Goal: Information Seeking & Learning: Check status

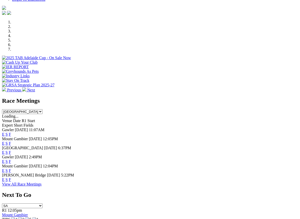
scroll to position [139, 0]
click at [11, 177] on link "F" at bounding box center [10, 179] width 2 height 4
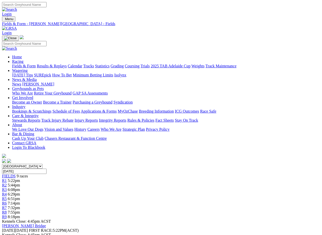
click at [21, 64] on link "Fields & Form" at bounding box center [24, 66] width 24 height 4
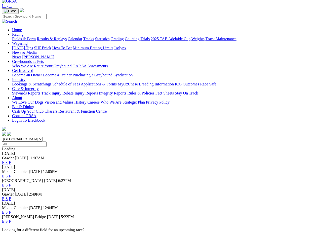
scroll to position [27, 0]
click at [11, 174] on link "F" at bounding box center [10, 176] width 2 height 4
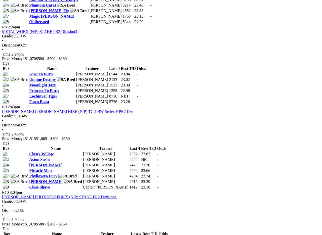
scroll to position [855, 0]
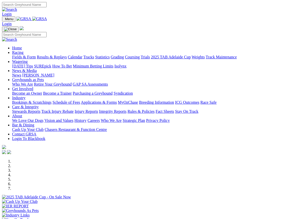
scroll to position [64, 0]
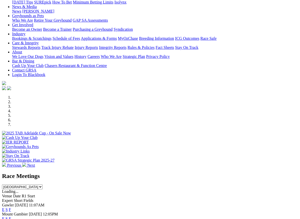
click at [11, 216] on link "F" at bounding box center [10, 218] width 2 height 4
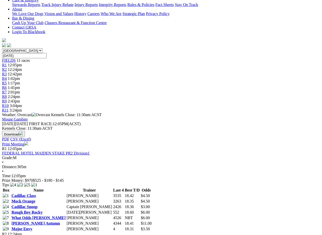
scroll to position [116, 0]
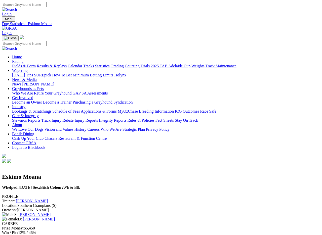
click at [20, 64] on link "Fields & Form" at bounding box center [24, 66] width 24 height 4
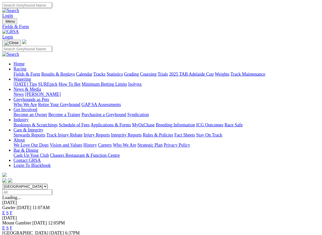
scroll to position [1, 0]
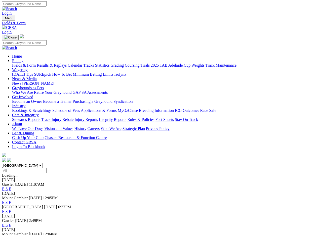
click at [16, 209] on div "Gawler 03 Oct 25 2:49PM E S F" at bounding box center [161, 223] width 318 height 9
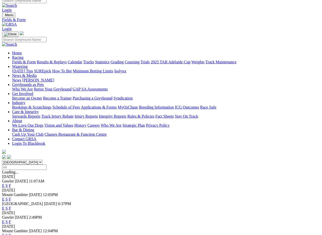
scroll to position [0, 0]
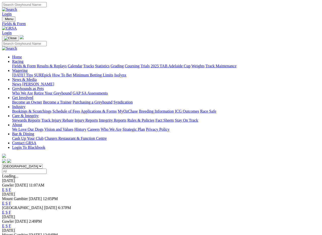
click at [61, 64] on link "Results & Replays" at bounding box center [52, 66] width 30 height 4
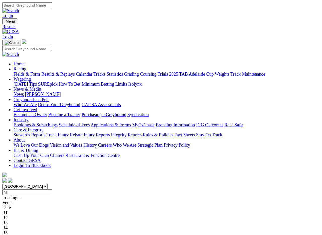
scroll to position [1, 0]
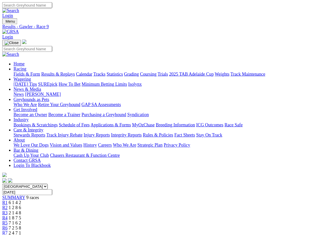
scroll to position [1, 0]
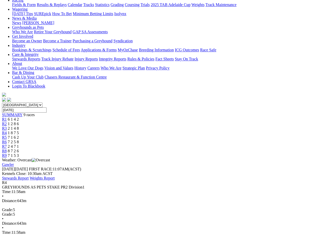
scroll to position [48, 0]
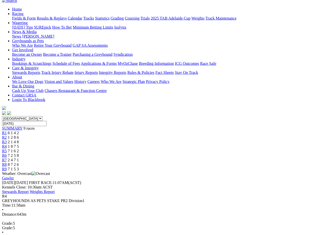
click at [7, 167] on span "R9" at bounding box center [4, 169] width 5 height 4
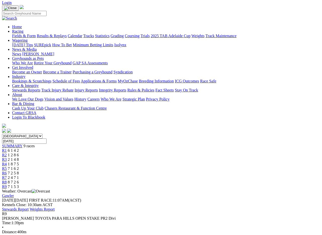
scroll to position [30, 0]
click at [7, 180] on span "R8" at bounding box center [4, 182] width 5 height 4
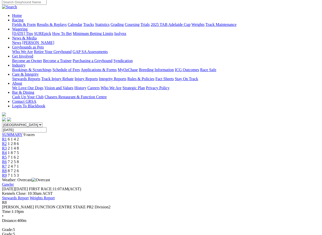
scroll to position [44, 0]
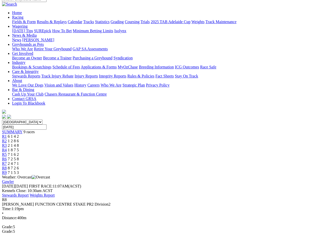
click at [7, 161] on span "R7" at bounding box center [4, 163] width 5 height 4
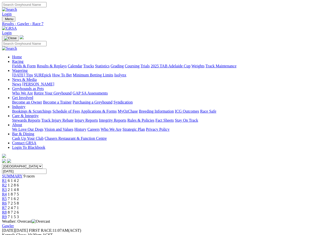
scroll to position [1, 0]
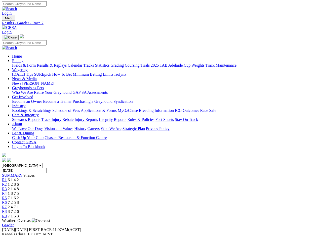
click at [7, 200] on span "R6" at bounding box center [4, 202] width 5 height 4
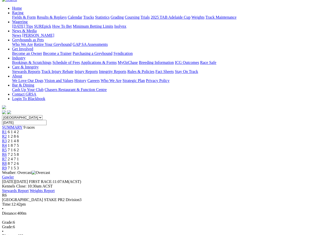
scroll to position [50, 0]
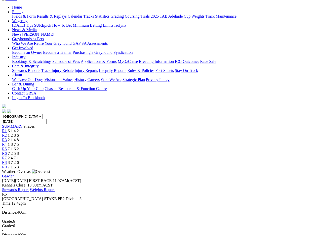
click at [7, 147] on span "R5" at bounding box center [4, 149] width 5 height 4
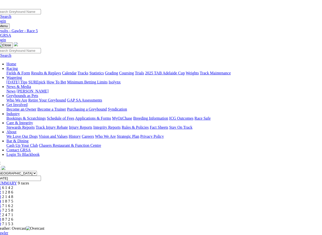
scroll to position [0, 10]
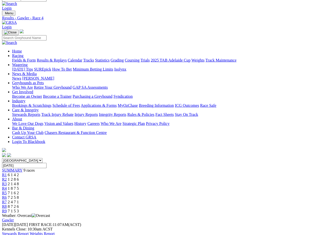
scroll to position [6, 0]
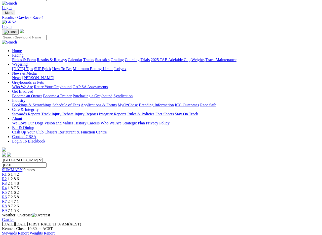
click at [7, 181] on span "R3" at bounding box center [4, 183] width 5 height 4
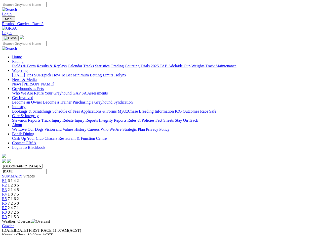
scroll to position [1, 0]
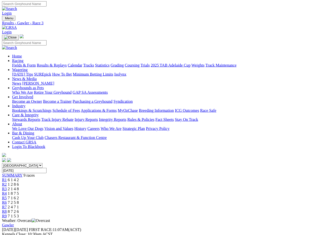
click at [7, 182] on link "R2" at bounding box center [4, 184] width 5 height 4
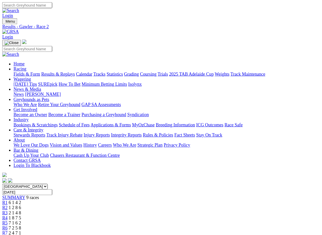
scroll to position [1, 0]
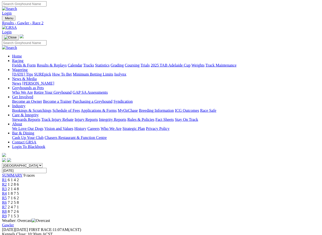
click at [7, 178] on span "R1" at bounding box center [4, 180] width 5 height 4
